Goal: Check status: Check status

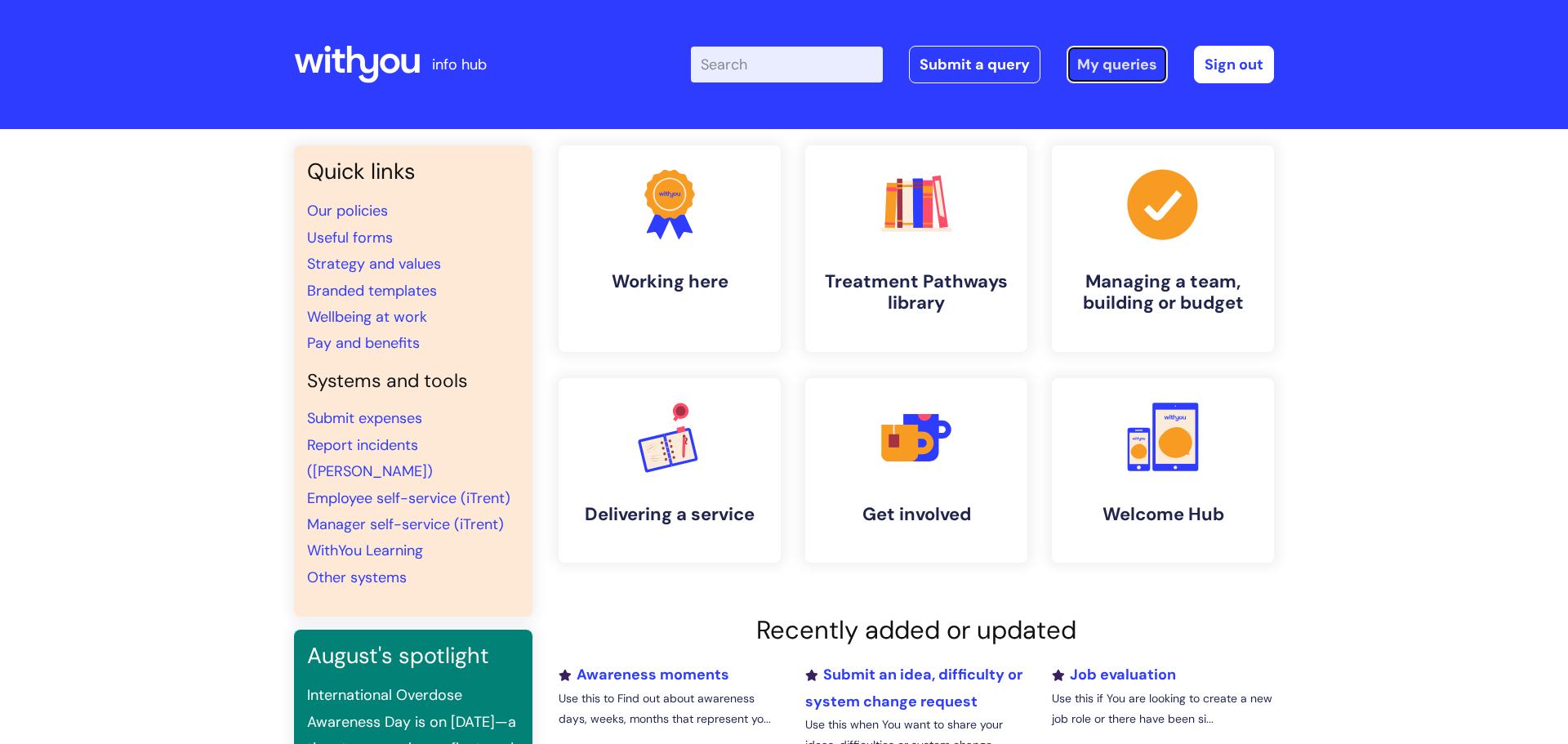
click at [1121, 72] on link "My queries" at bounding box center [1117, 64] width 101 height 37
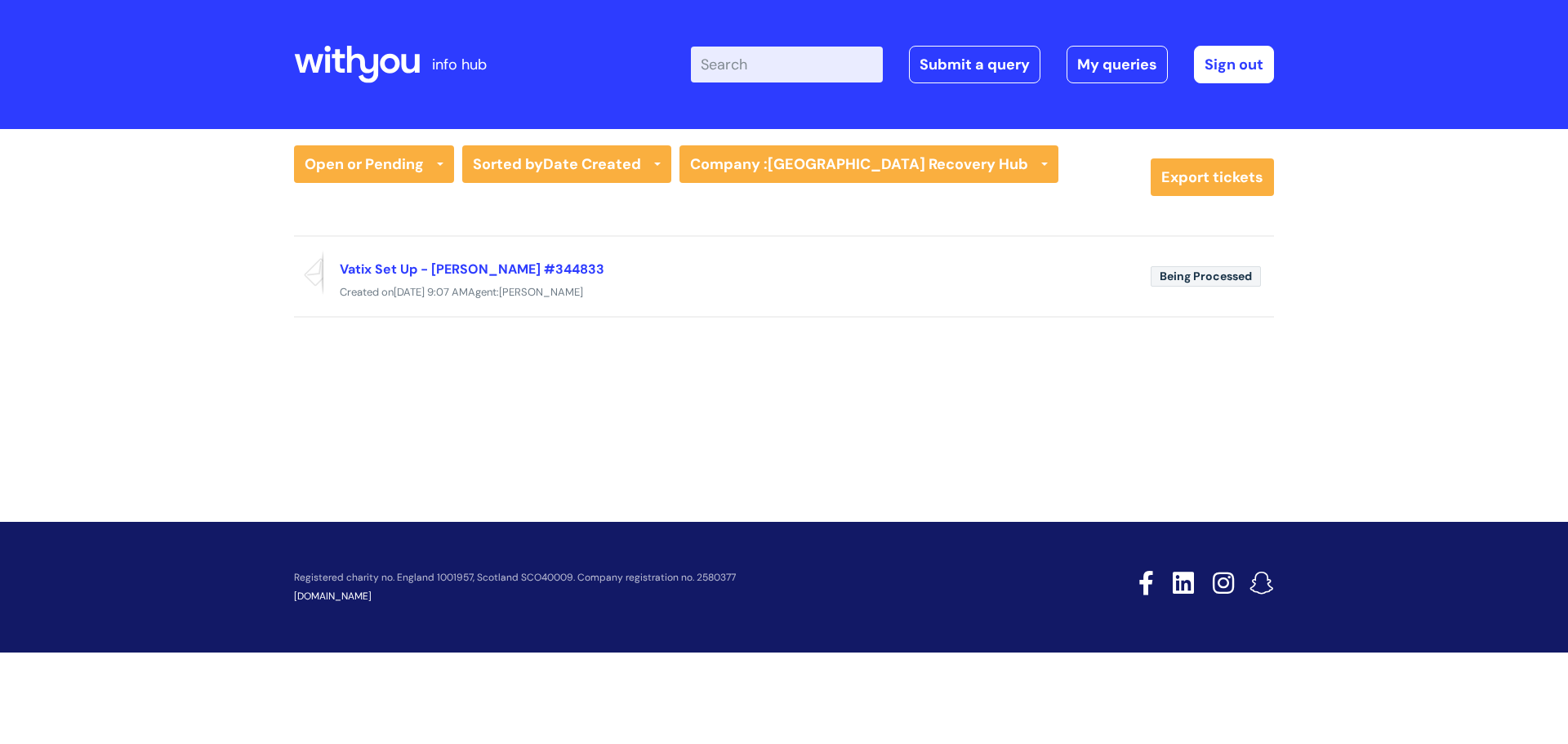
click at [327, 63] on icon at bounding box center [327, 64] width 5 height 19
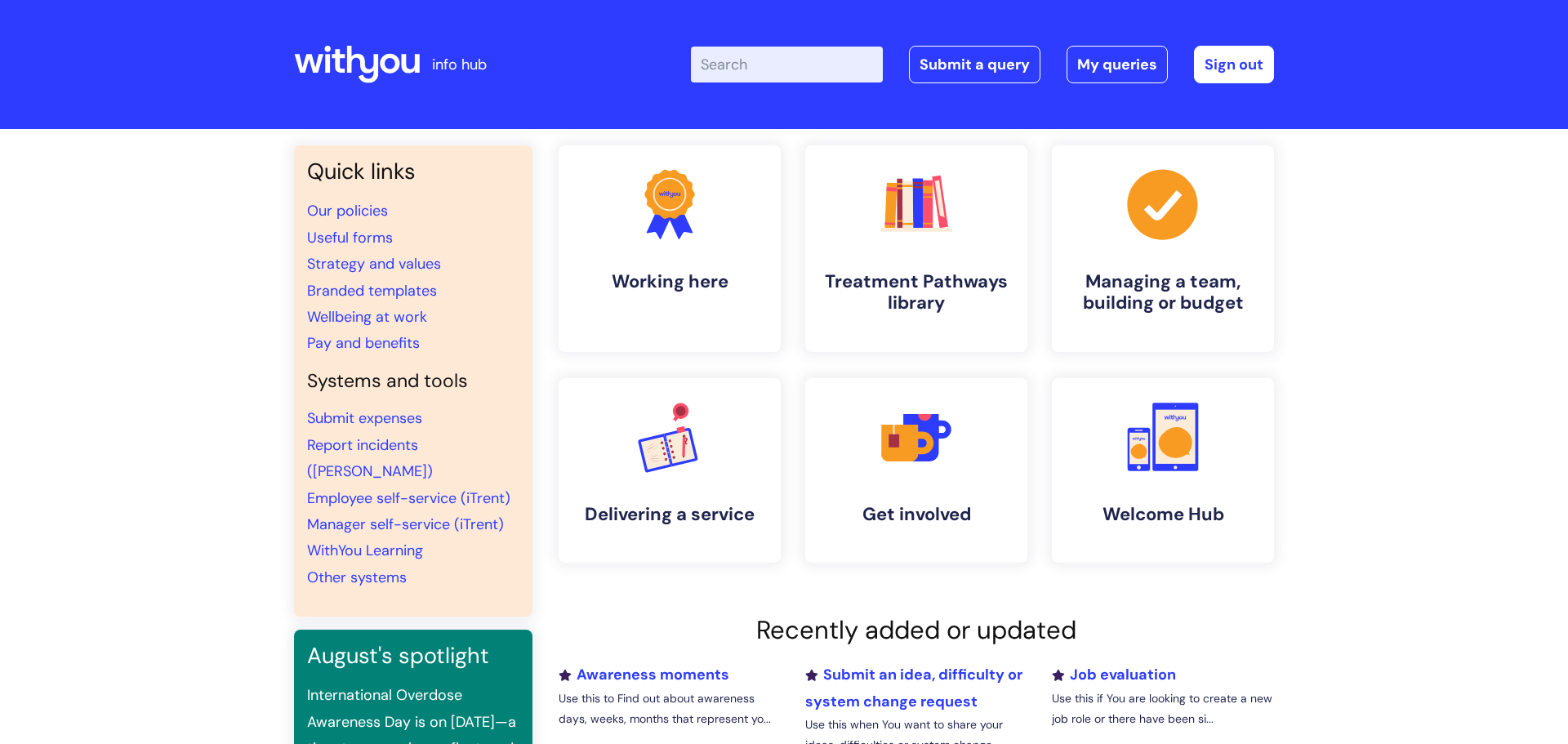
click at [760, 50] on input "Enter your search term here..." at bounding box center [786, 65] width 192 height 36
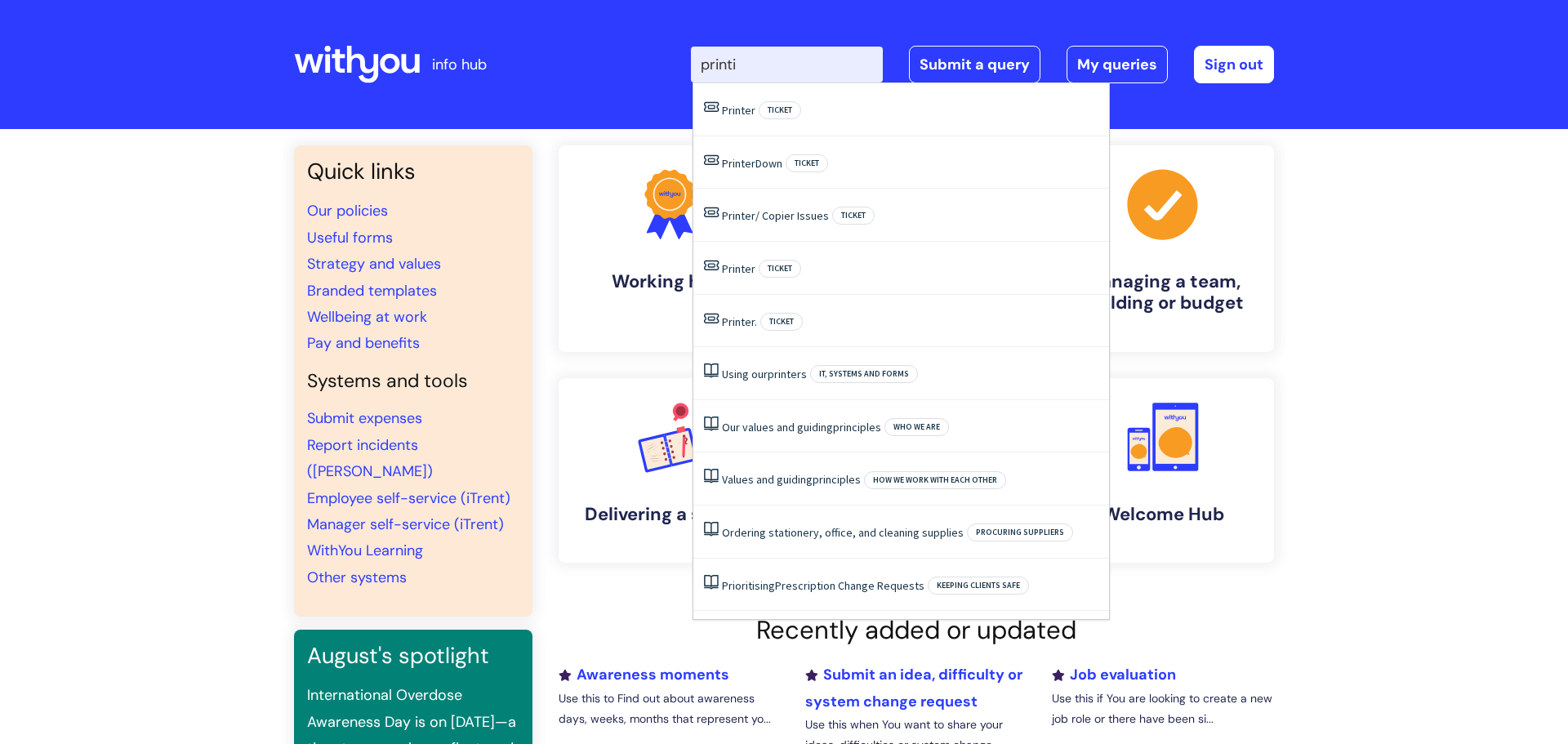
type input "printix"
